Goal: Information Seeking & Learning: Learn about a topic

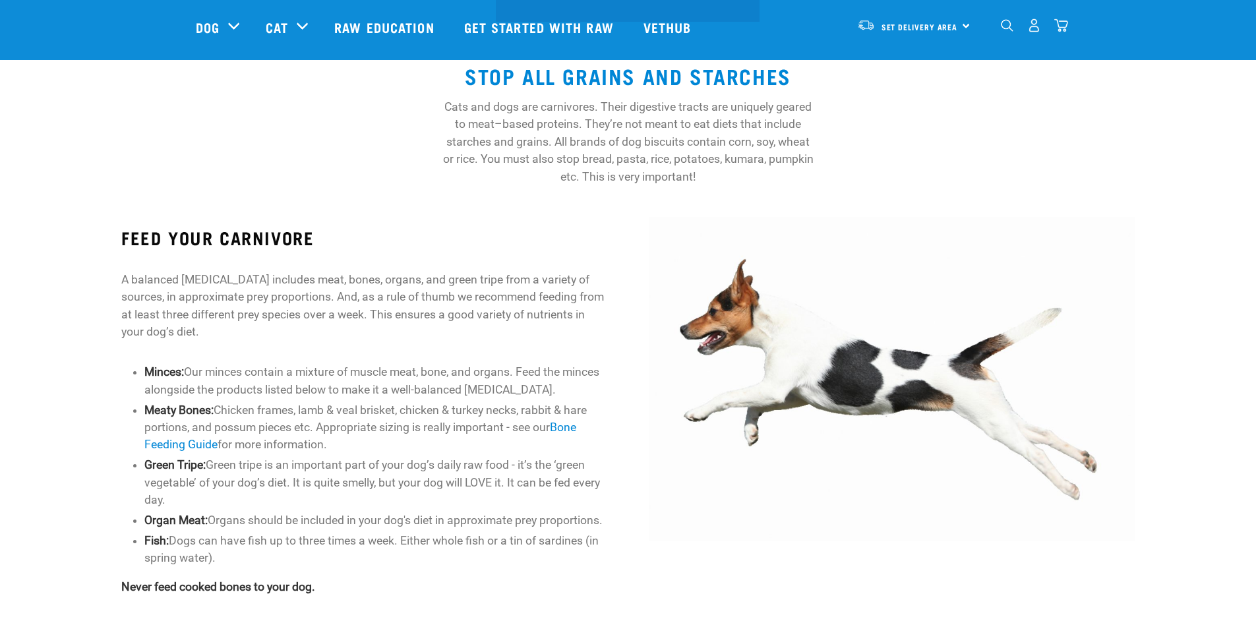
scroll to position [528, 0]
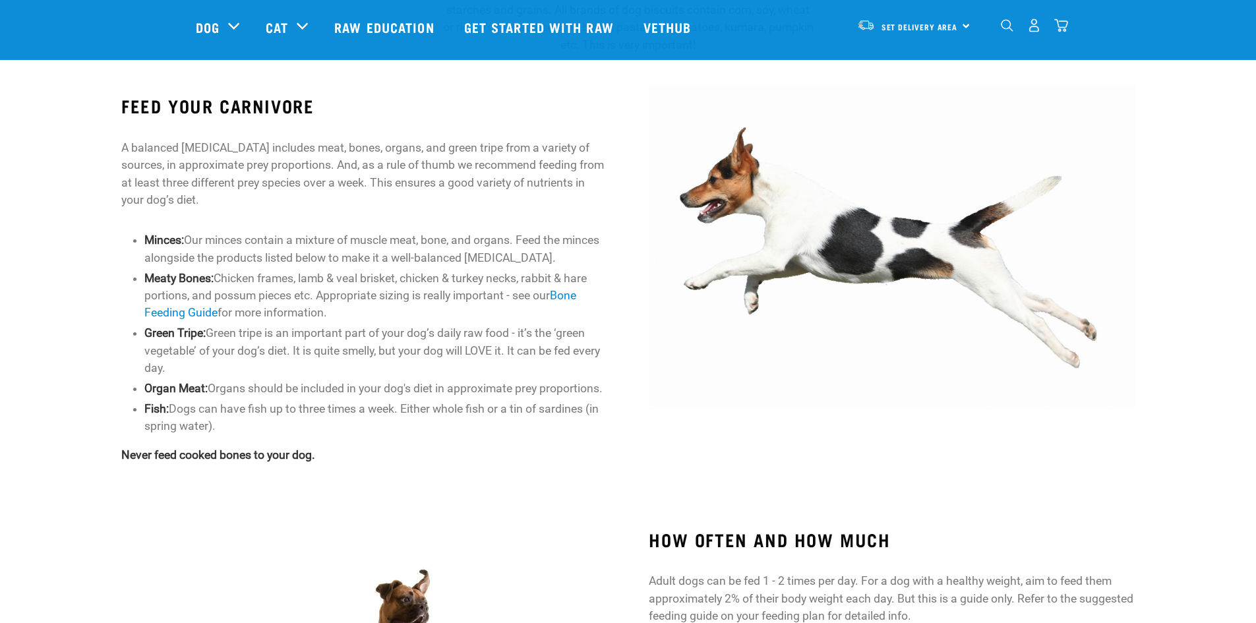
click at [310, 233] on li "Minces: Our minces contain a mixture of muscle meat, bone, and organs. Feed the…" at bounding box center [375, 248] width 462 height 35
click at [357, 235] on li "Minces: Our minces contain a mixture of muscle meat, bone, and organs. Feed the…" at bounding box center [375, 248] width 462 height 35
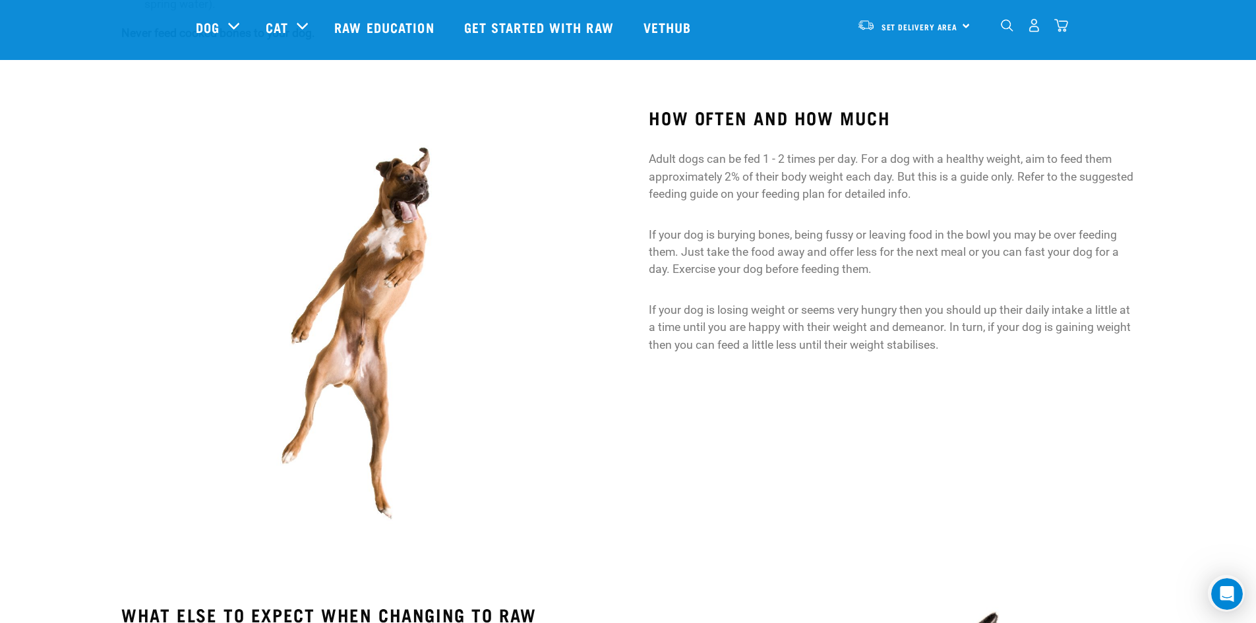
scroll to position [923, 0]
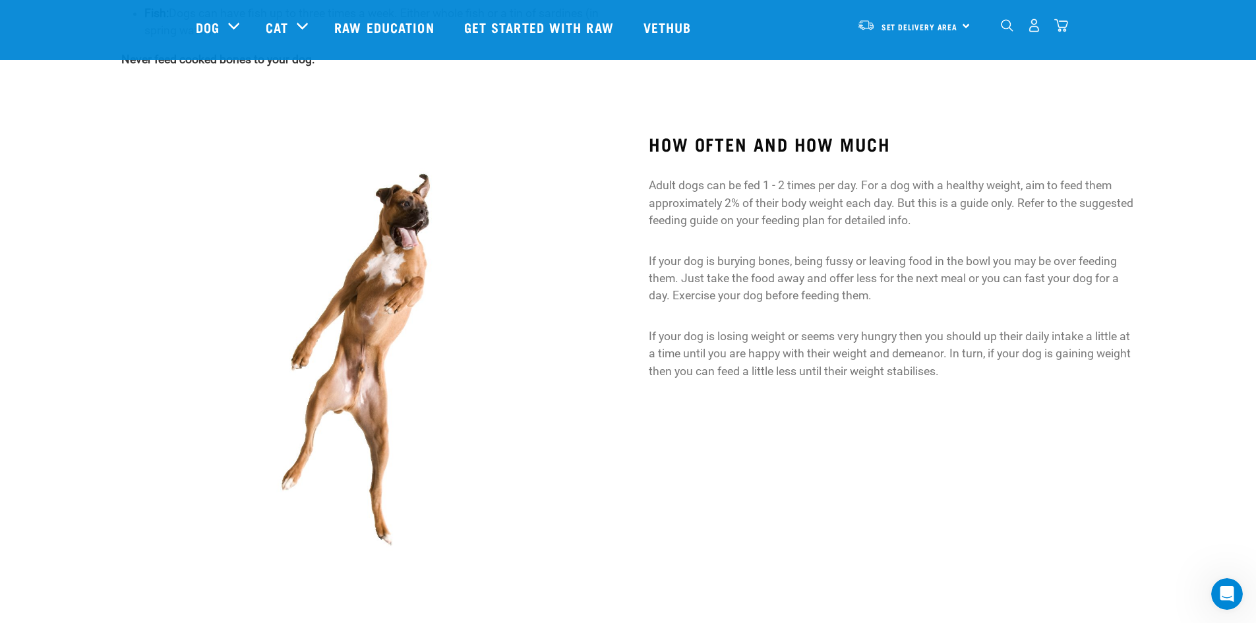
click at [973, 363] on p "If your dog is losing weight or seems very hungry then you should up their dail…" at bounding box center [891, 354] width 485 height 52
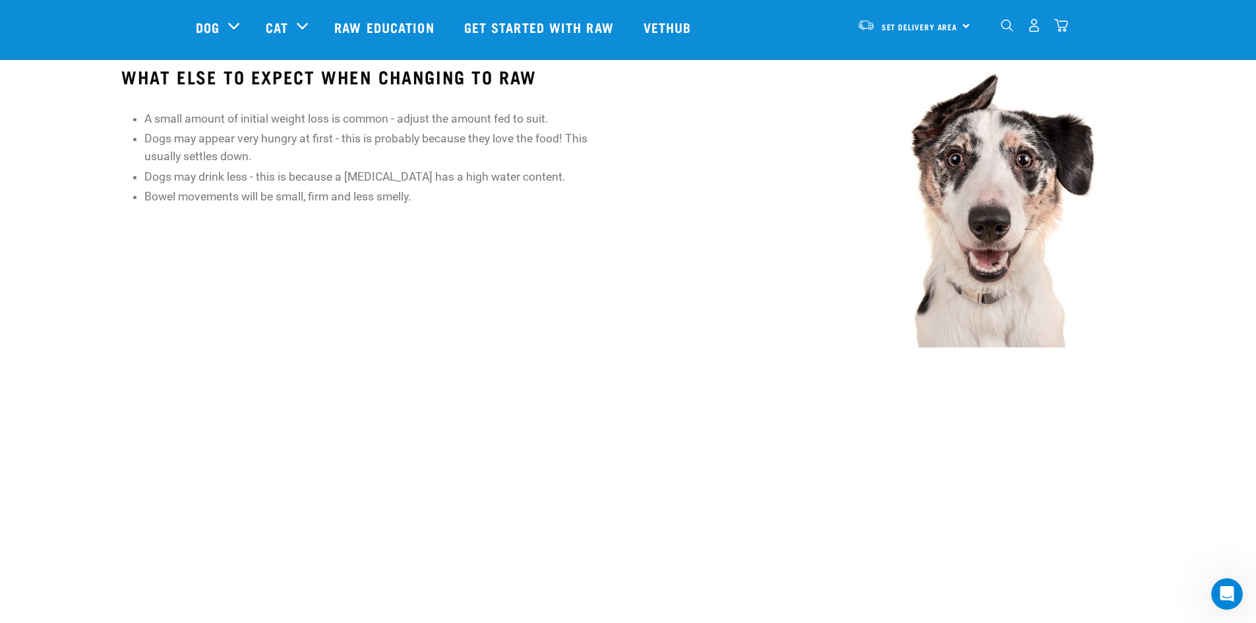
scroll to position [1517, 0]
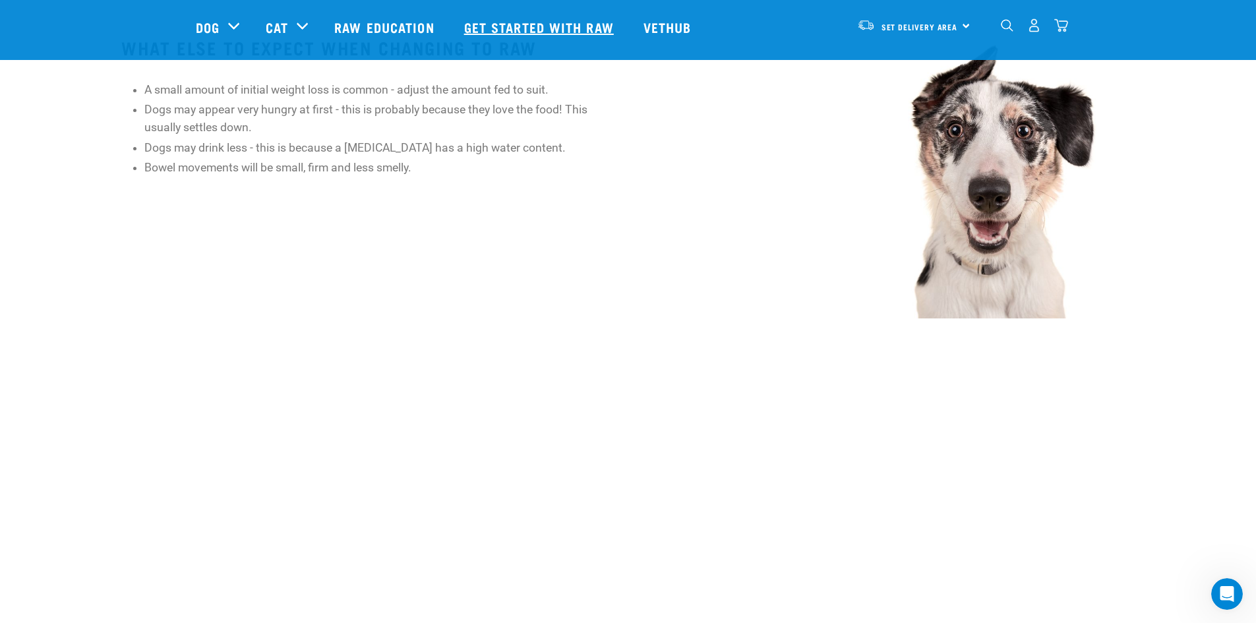
click at [518, 19] on link "Get started with Raw" at bounding box center [540, 27] width 179 height 53
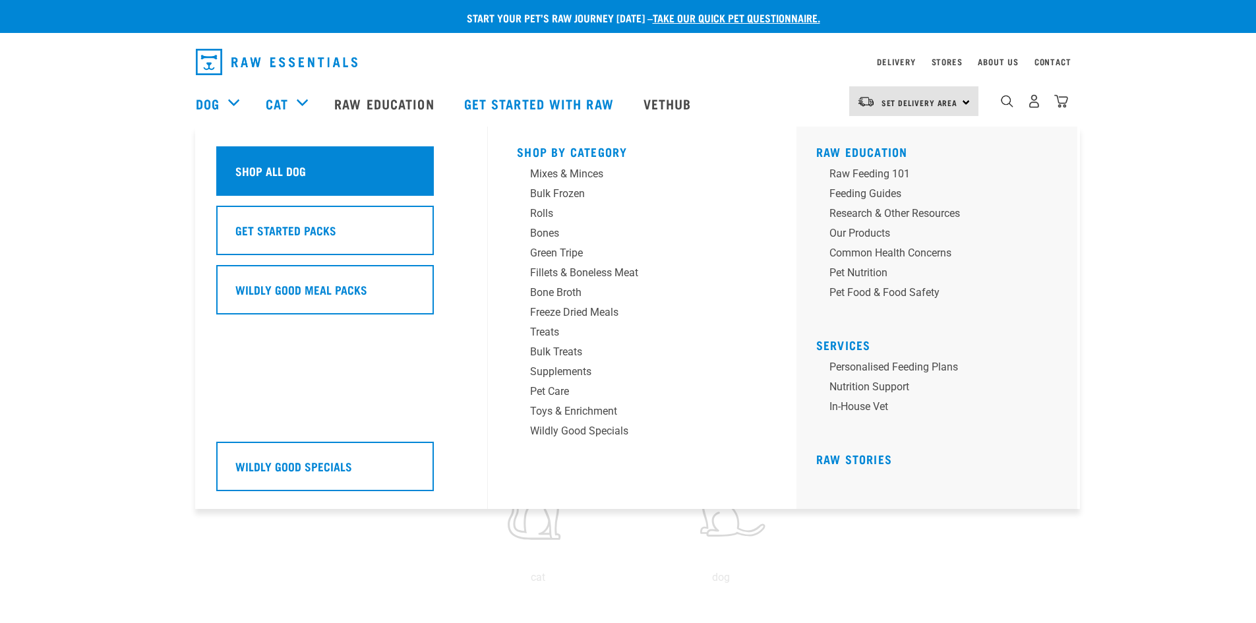
click at [252, 154] on div "Shop All Dog" at bounding box center [325, 170] width 218 height 49
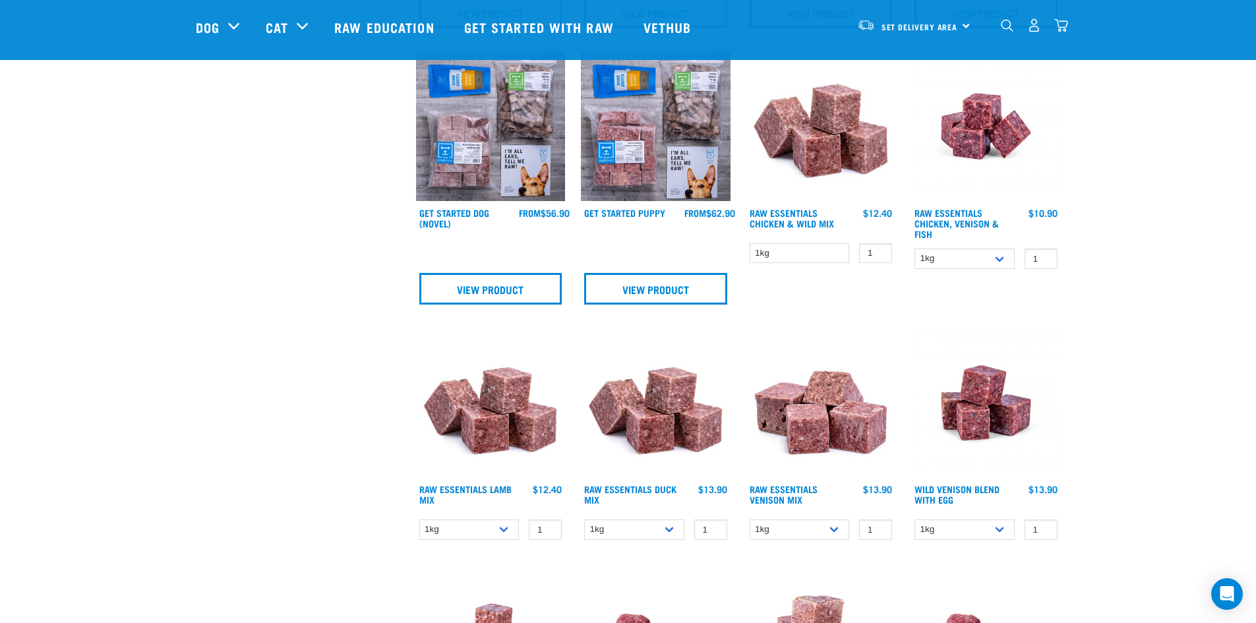
scroll to position [660, 0]
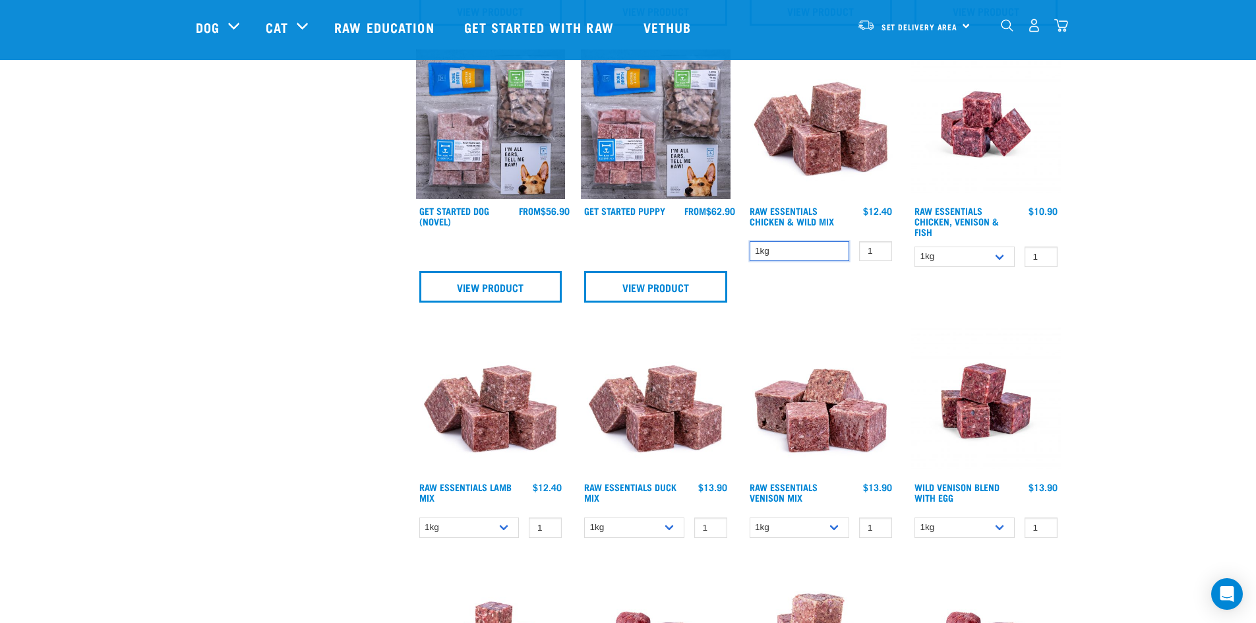
click at [840, 242] on select "1kg" at bounding box center [800, 251] width 100 height 20
click at [834, 247] on select "1kg" at bounding box center [800, 251] width 100 height 20
click at [150, 204] on div "Start your pet’s raw journey today – take our quick pet questionnaire. Delivery…" at bounding box center [628, 624] width 1256 height 2568
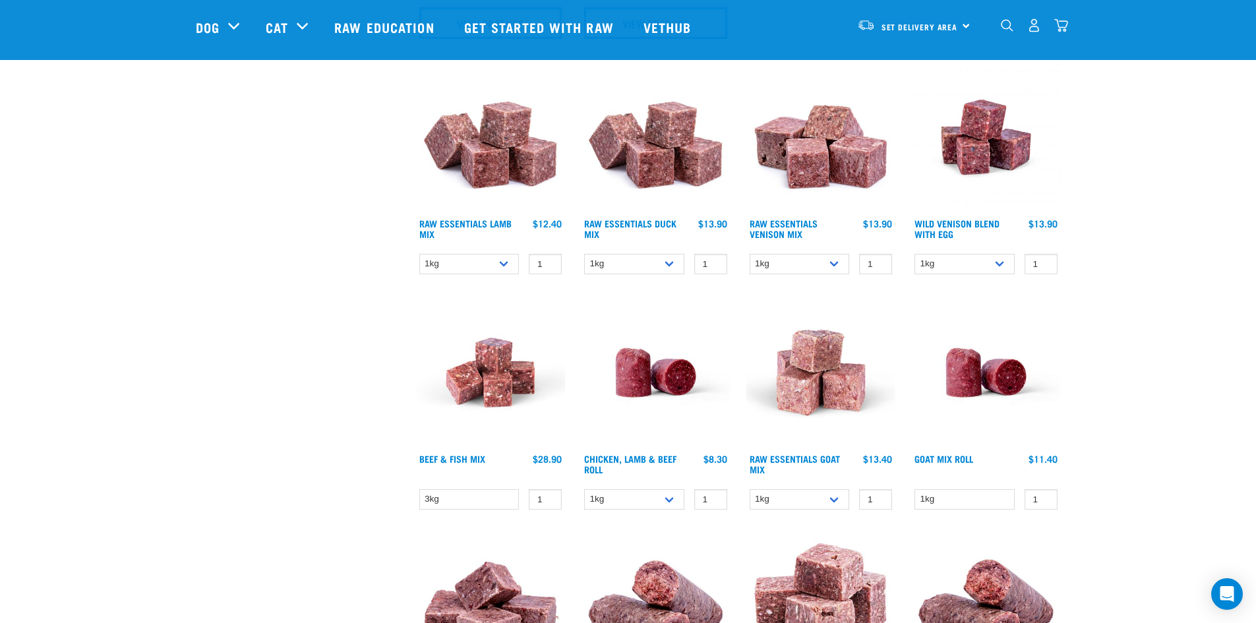
scroll to position [1121, 0]
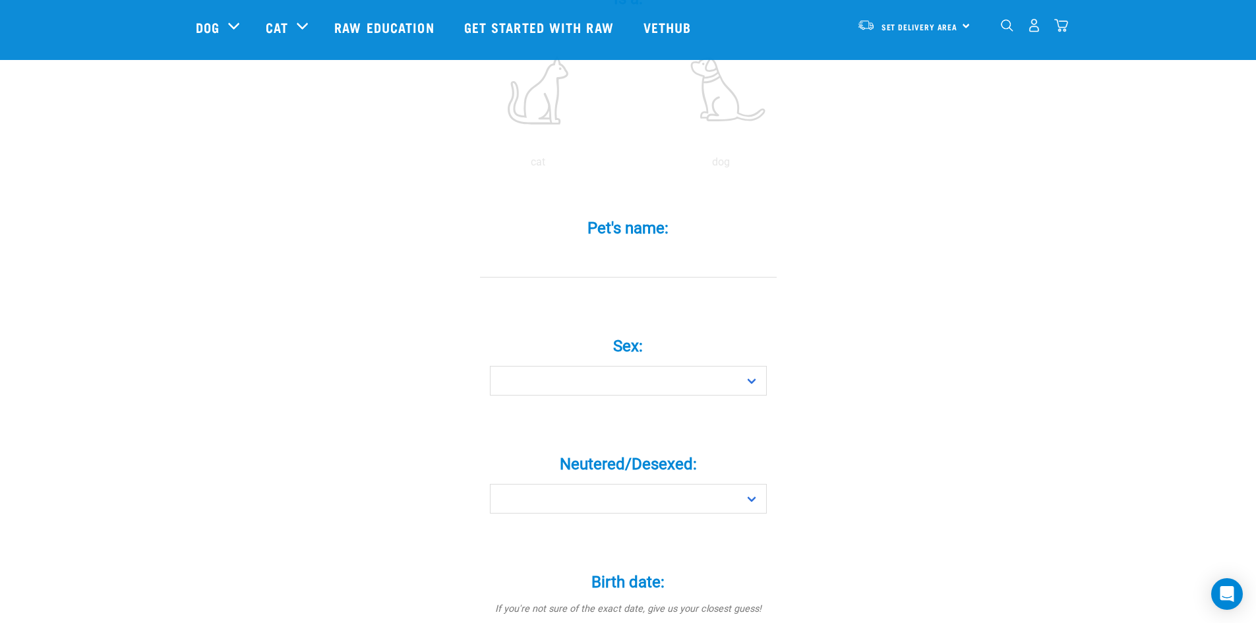
scroll to position [330, 0]
